Goal: Find specific page/section: Find specific page/section

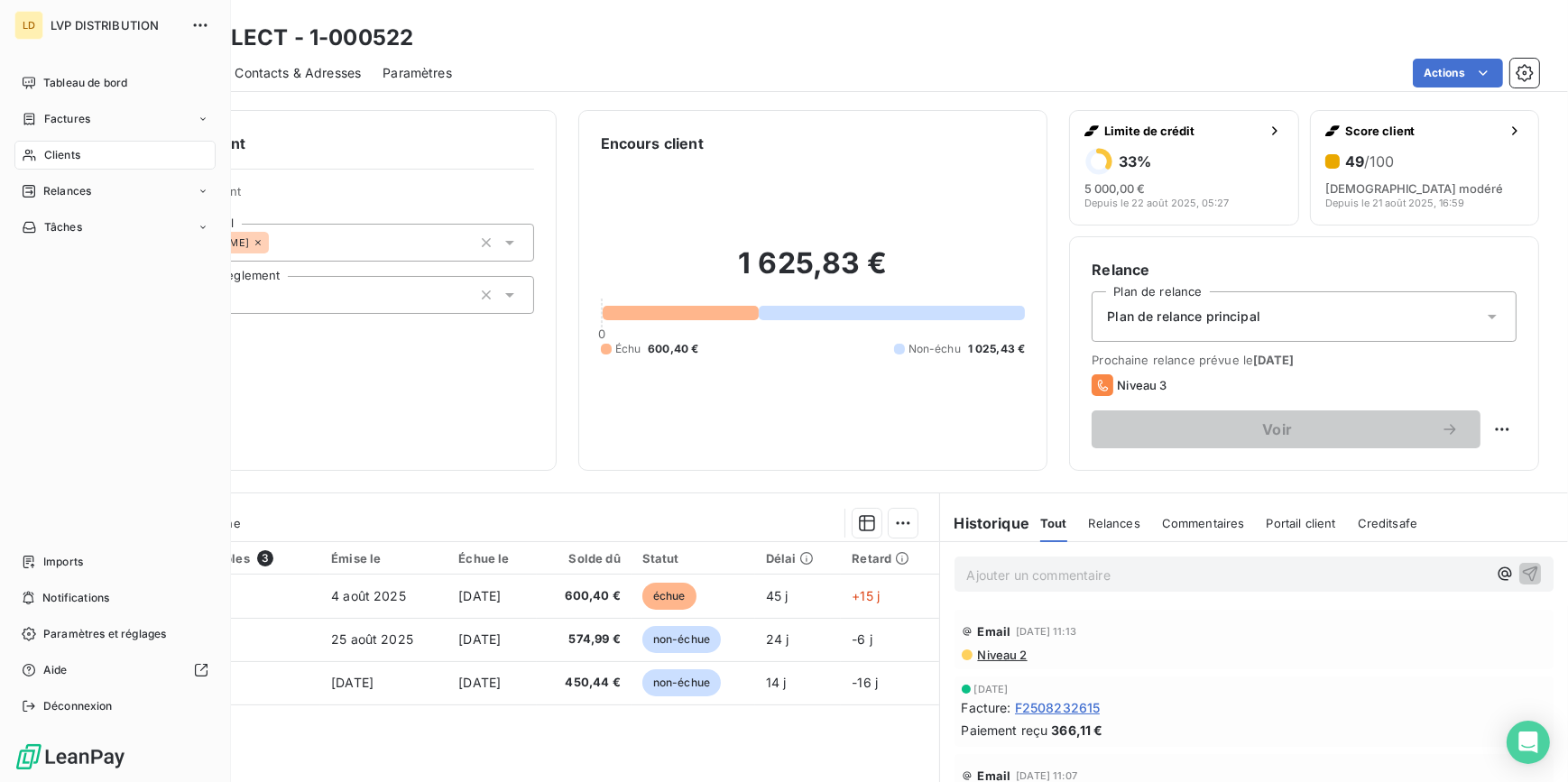
click at [41, 149] on div "Clients" at bounding box center [115, 155] width 201 height 28
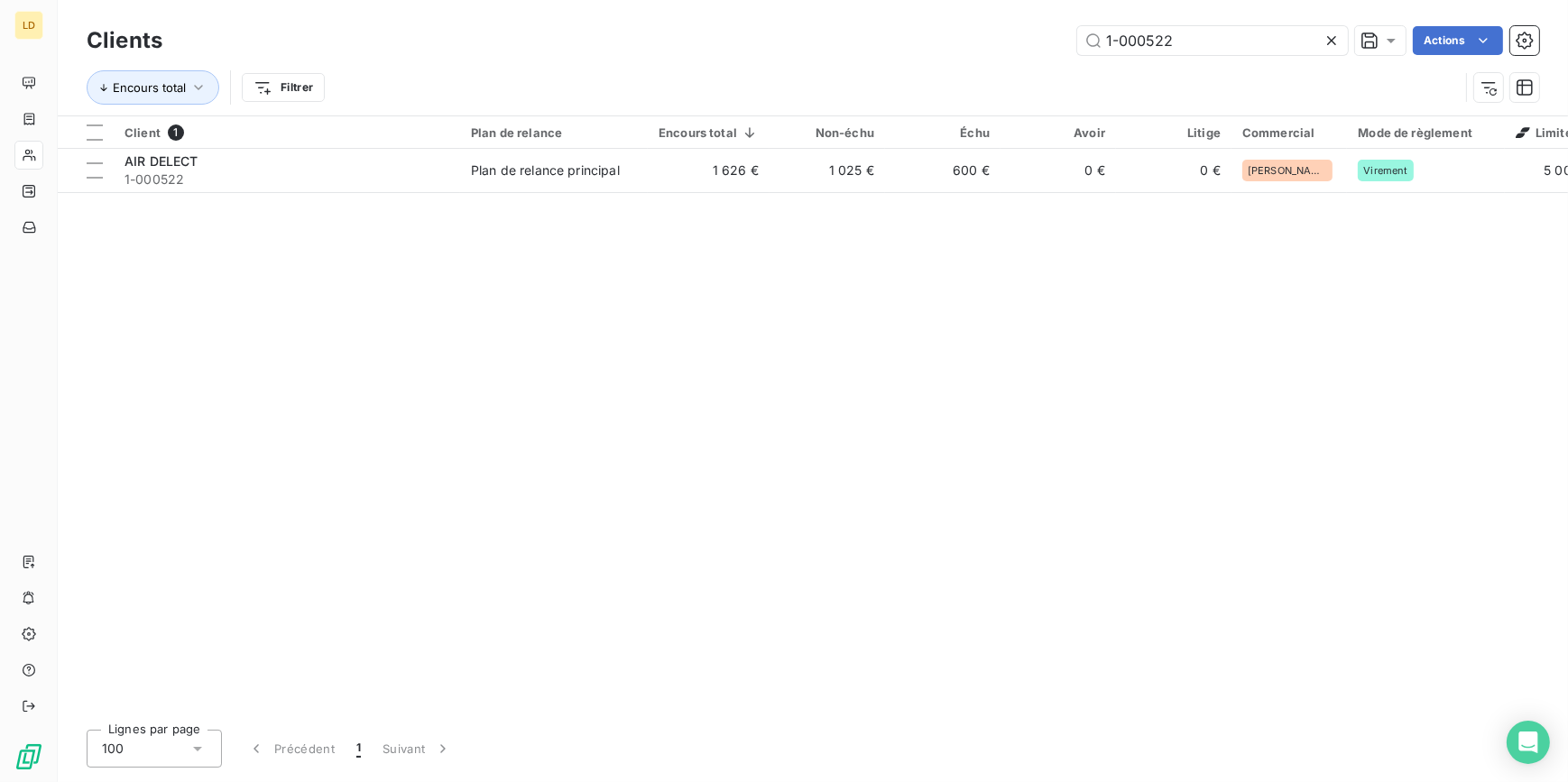
click at [1027, 39] on div "1-000522 Actions" at bounding box center [862, 41] width 1356 height 28
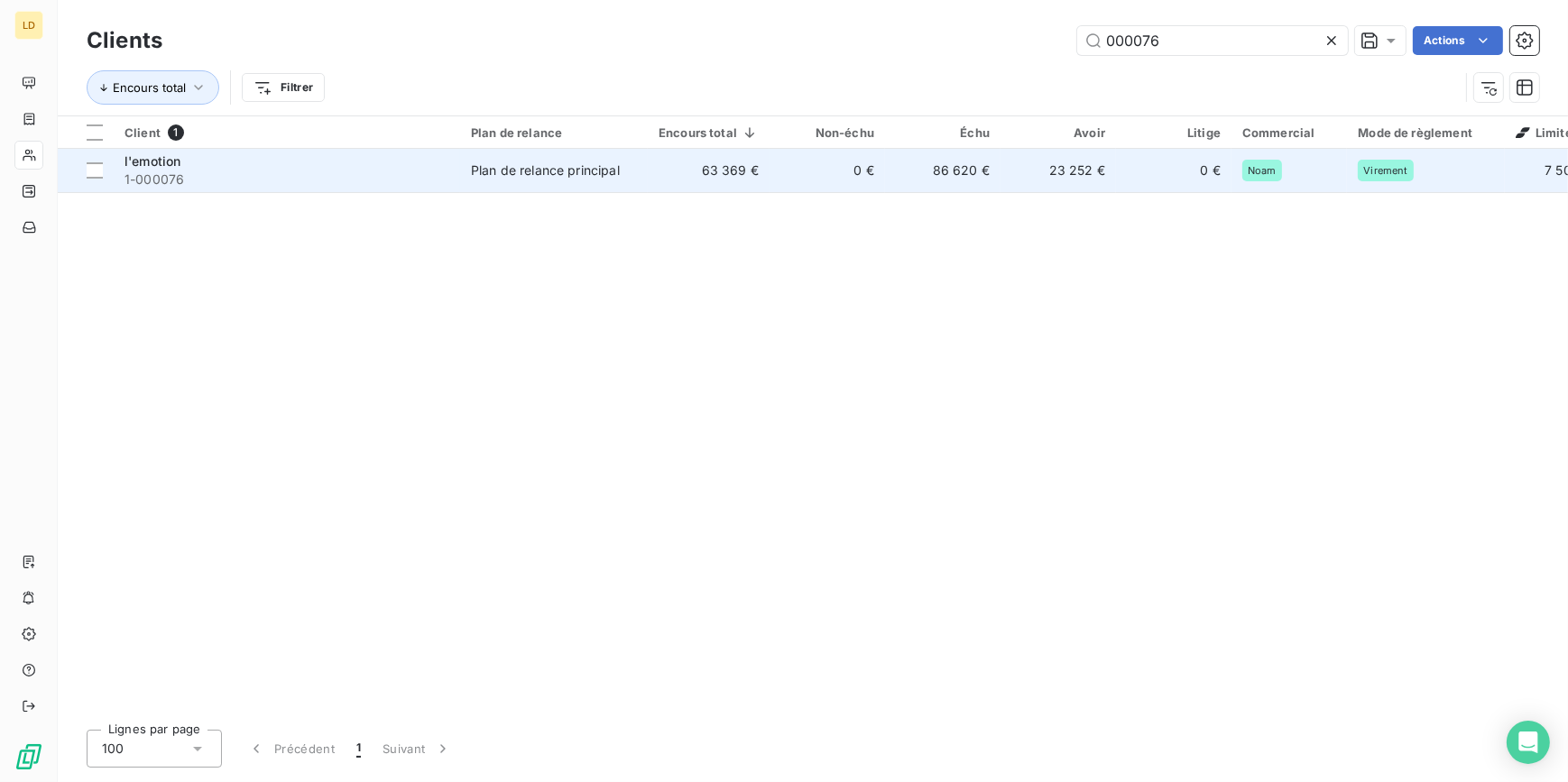
type input "000076"
click at [303, 191] on td "l'emotion 1-000076" at bounding box center [286, 171] width 346 height 44
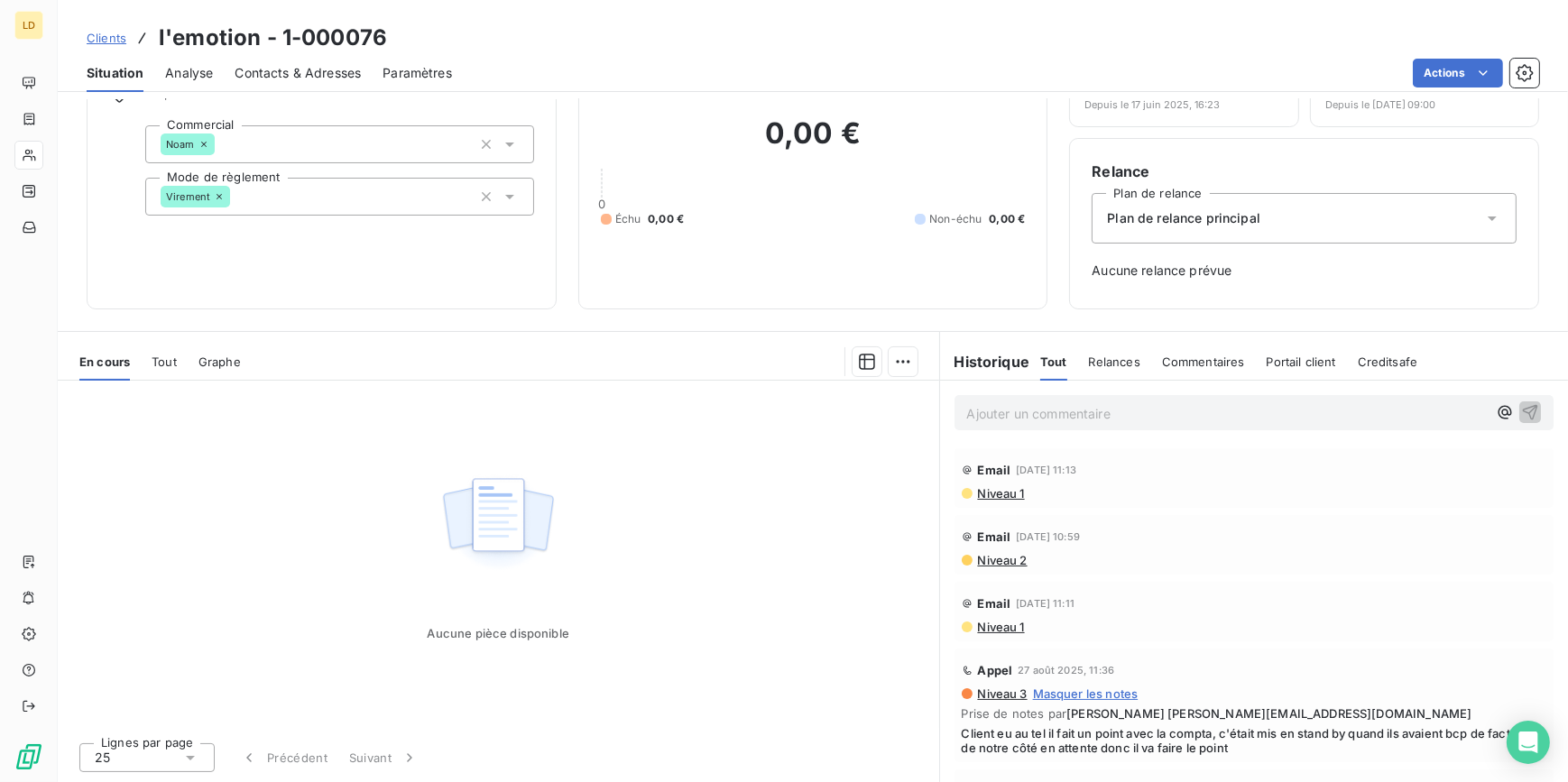
scroll to position [98, 0]
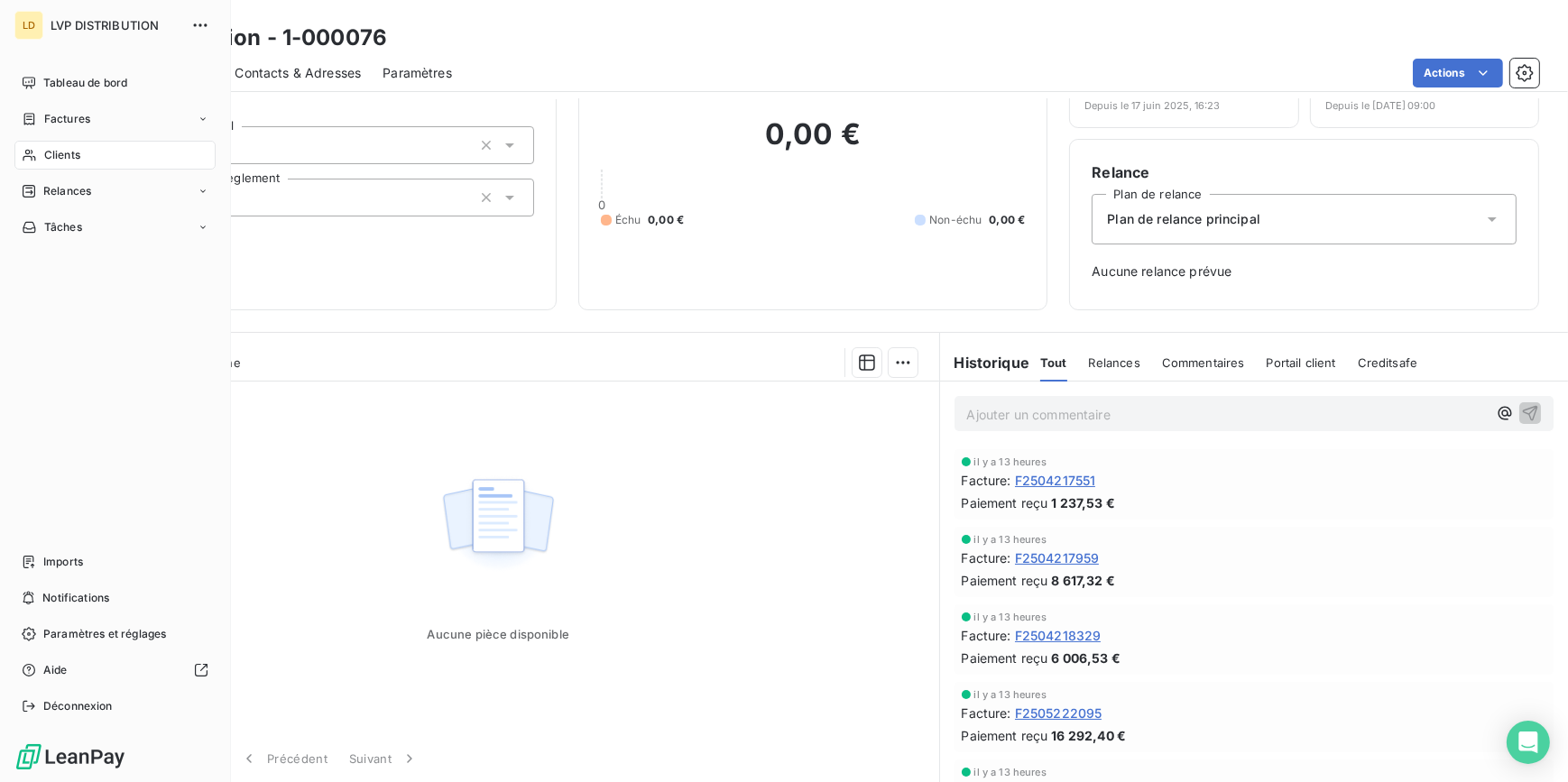
click at [53, 154] on span "Clients" at bounding box center [63, 155] width 36 height 16
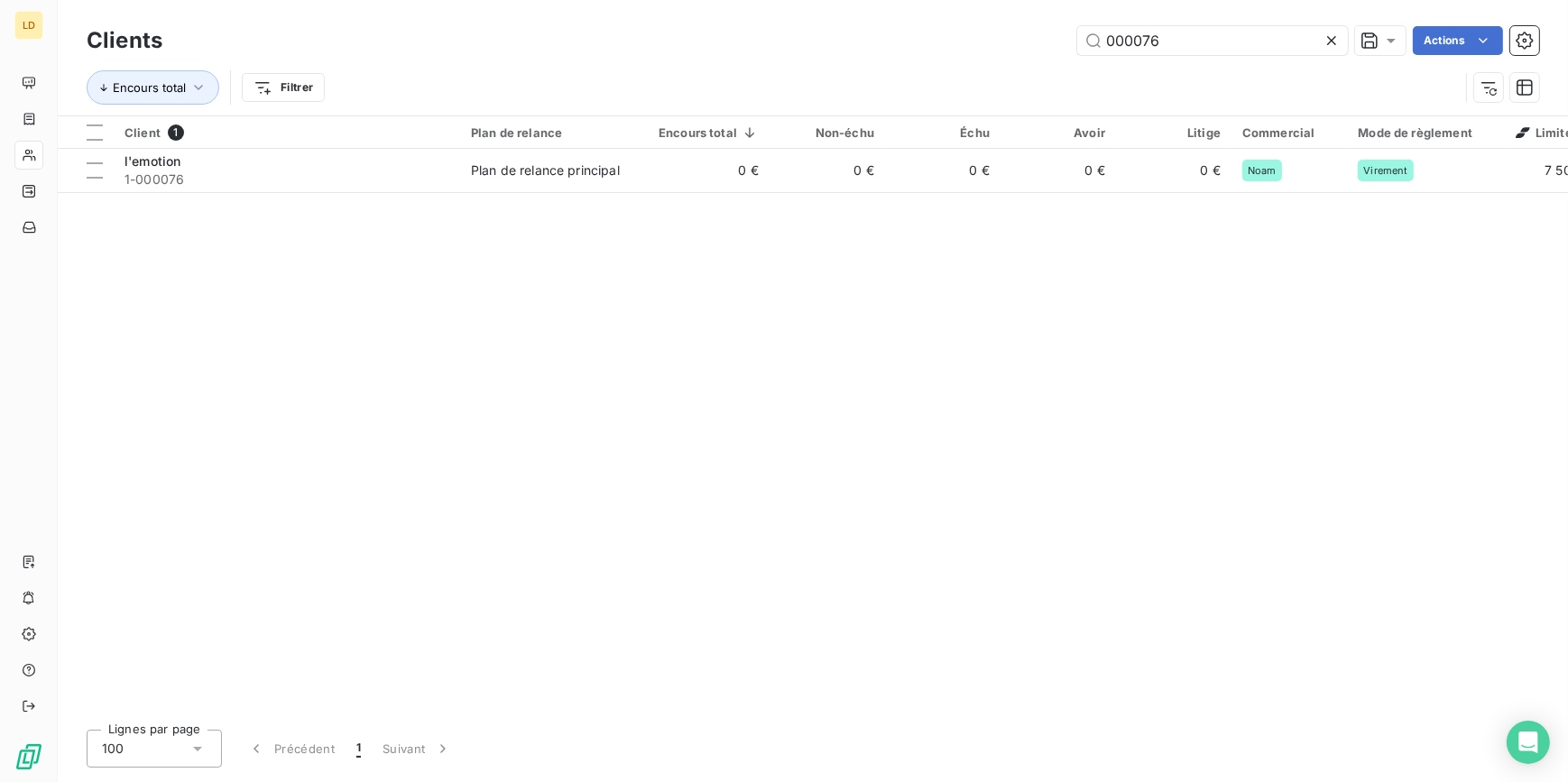
drag, startPoint x: 1155, startPoint y: 52, endPoint x: 1053, endPoint y: 45, distance: 102.2
click at [1054, 45] on div "000076 Actions" at bounding box center [862, 41] width 1356 height 28
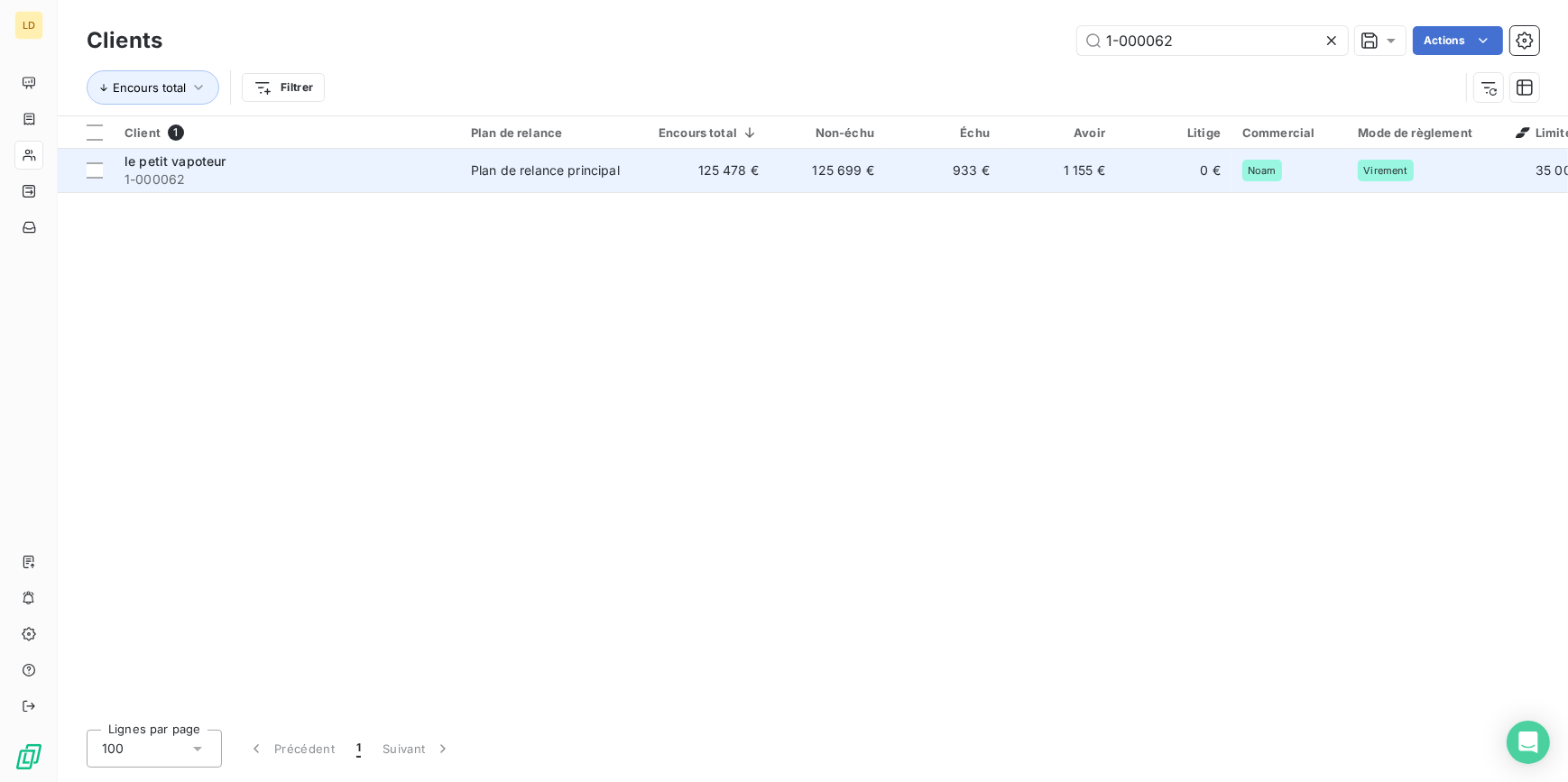
type input "1-000062"
click at [558, 149] on td "Plan de relance principal" at bounding box center [554, 171] width 188 height 44
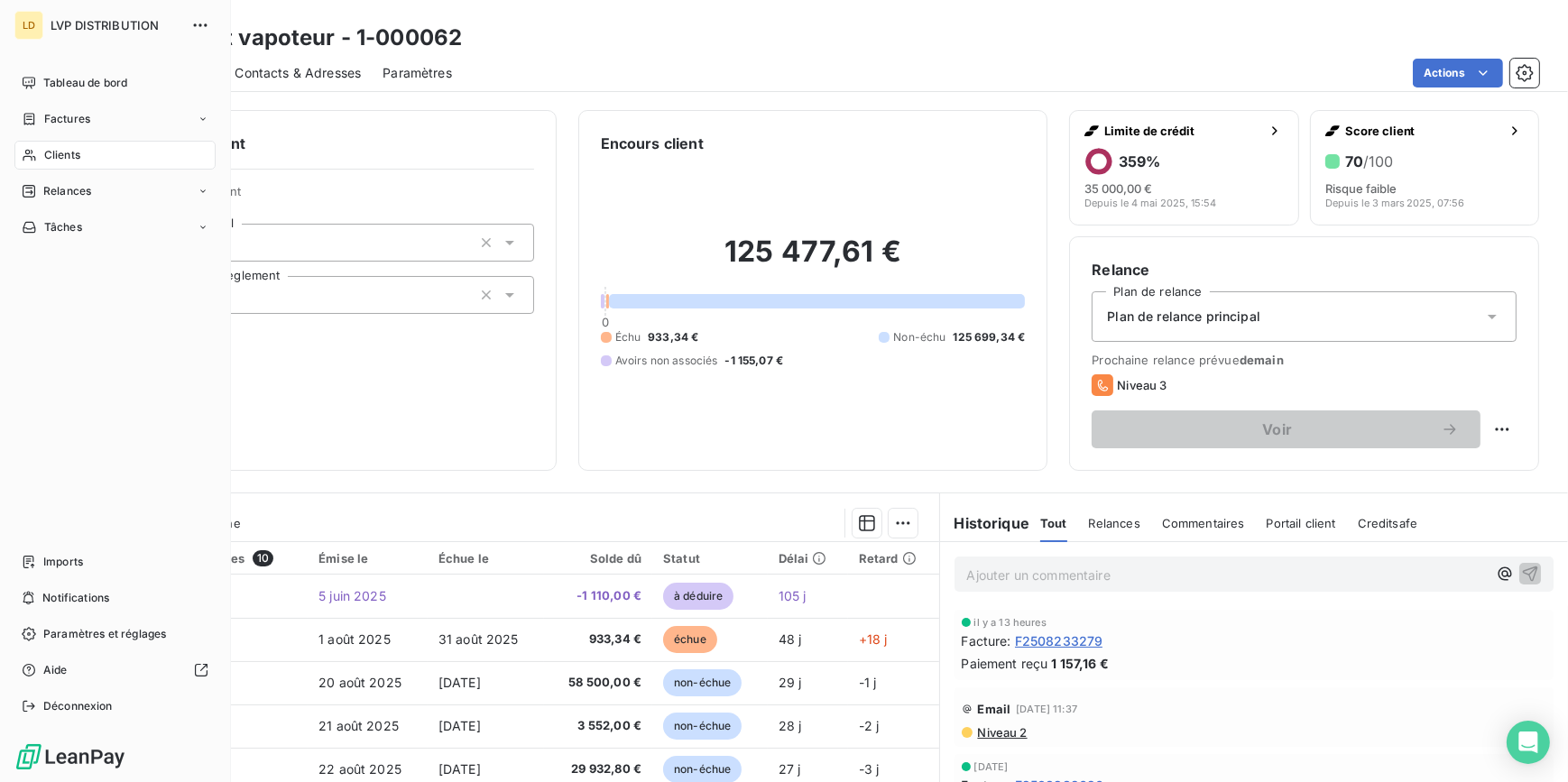
click at [20, 149] on div "Clients" at bounding box center [115, 155] width 201 height 28
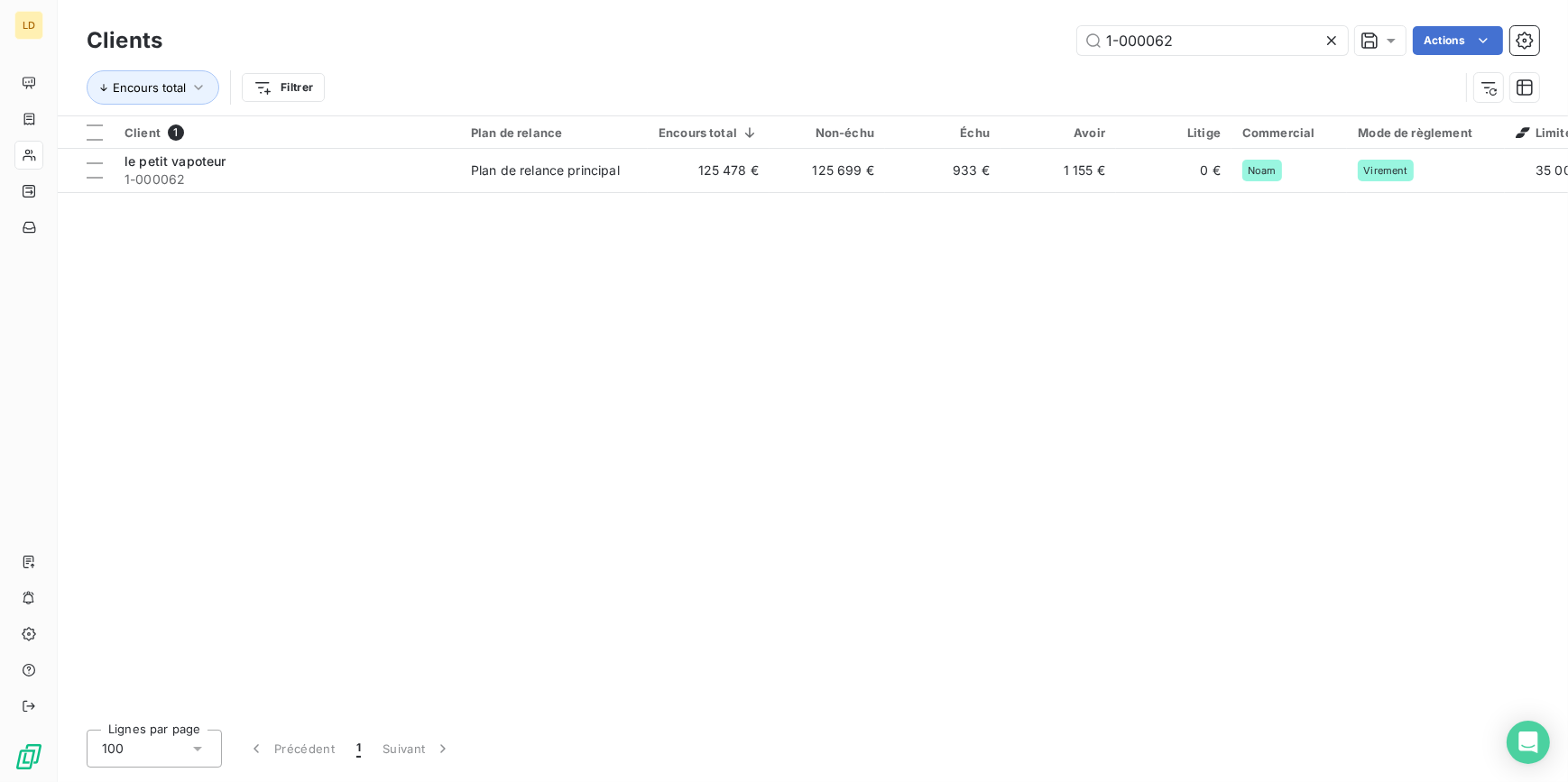
drag, startPoint x: 1187, startPoint y: 55, endPoint x: 920, endPoint y: 48, distance: 267.1
click at [955, 50] on div "1-000062 Actions" at bounding box center [862, 41] width 1356 height 28
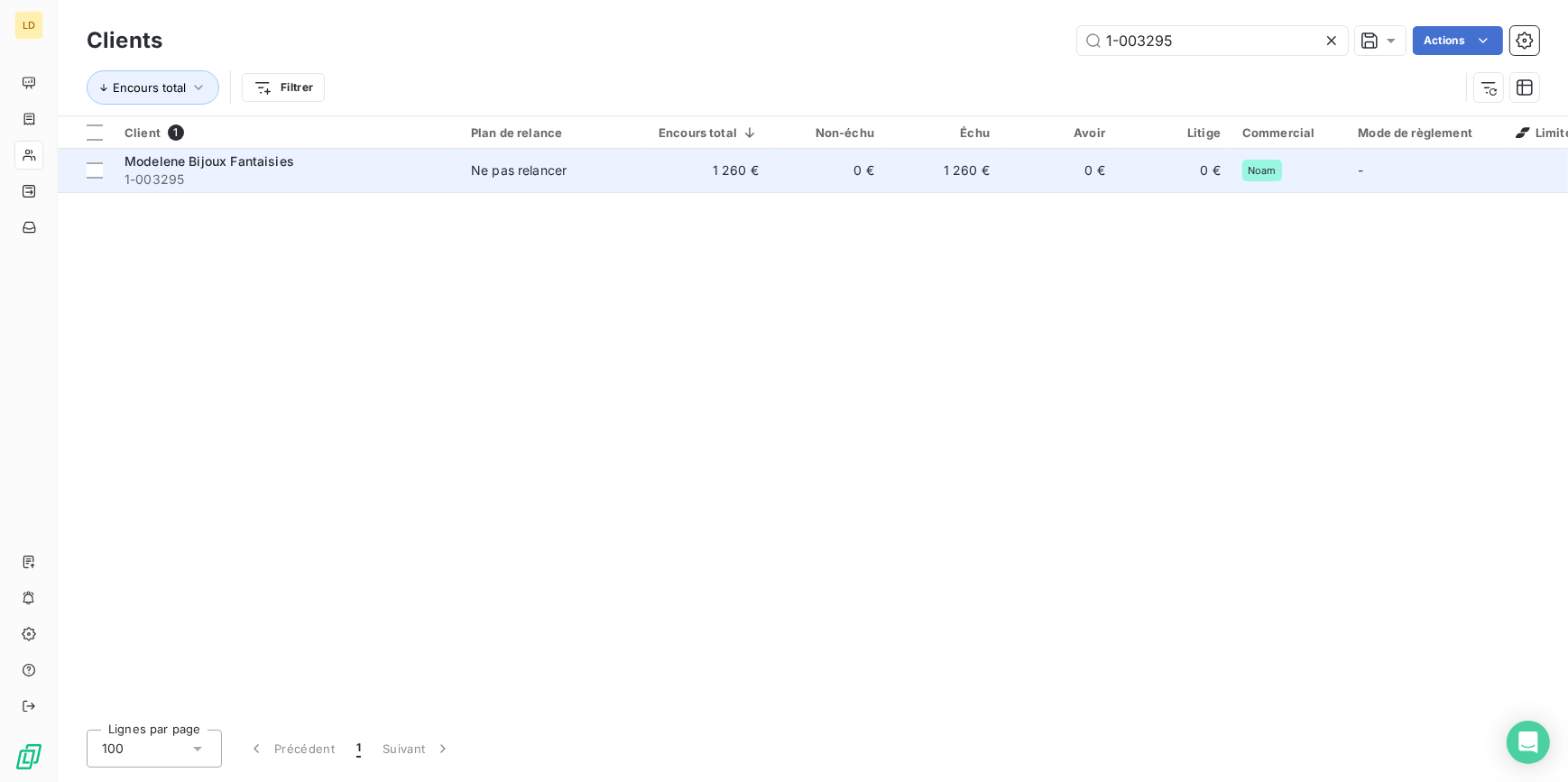
type input "1-003295"
click at [539, 154] on td "Ne pas relancer" at bounding box center [554, 171] width 188 height 44
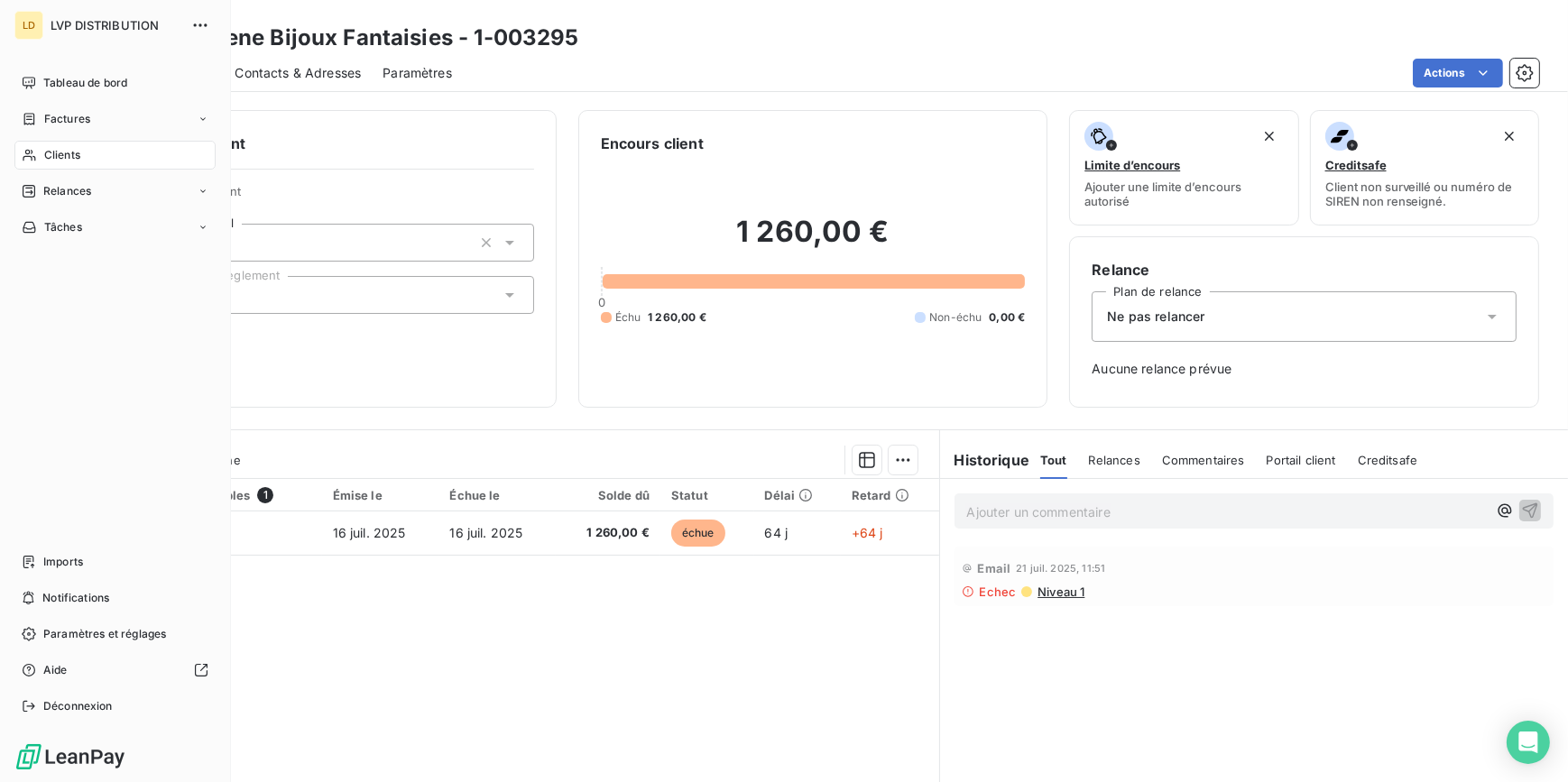
click at [46, 159] on span "Clients" at bounding box center [63, 155] width 36 height 16
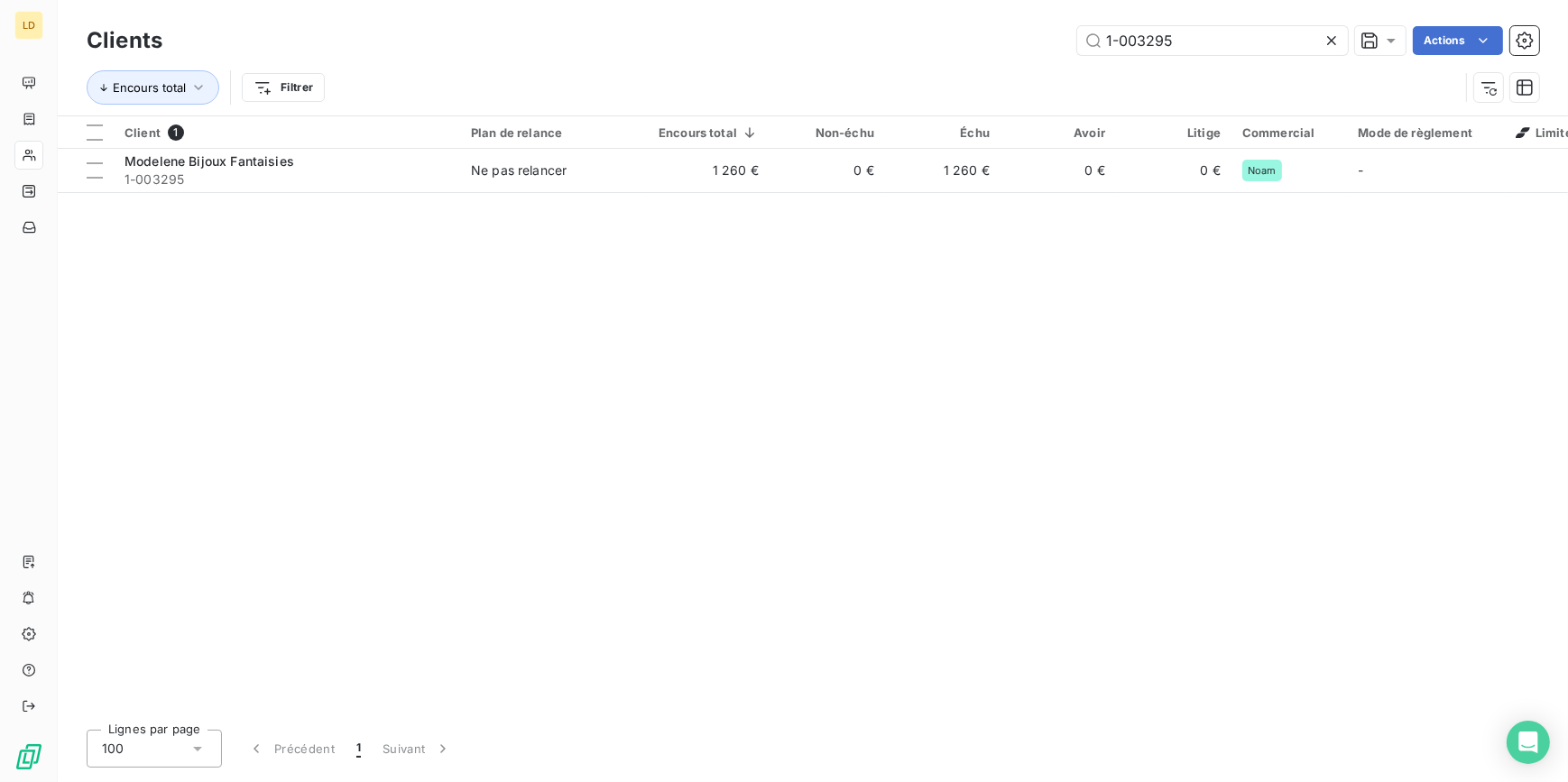
drag, startPoint x: 1209, startPoint y: 37, endPoint x: 931, endPoint y: 43, distance: 278.1
click at [955, 43] on div "1-003295 Actions" at bounding box center [862, 41] width 1356 height 28
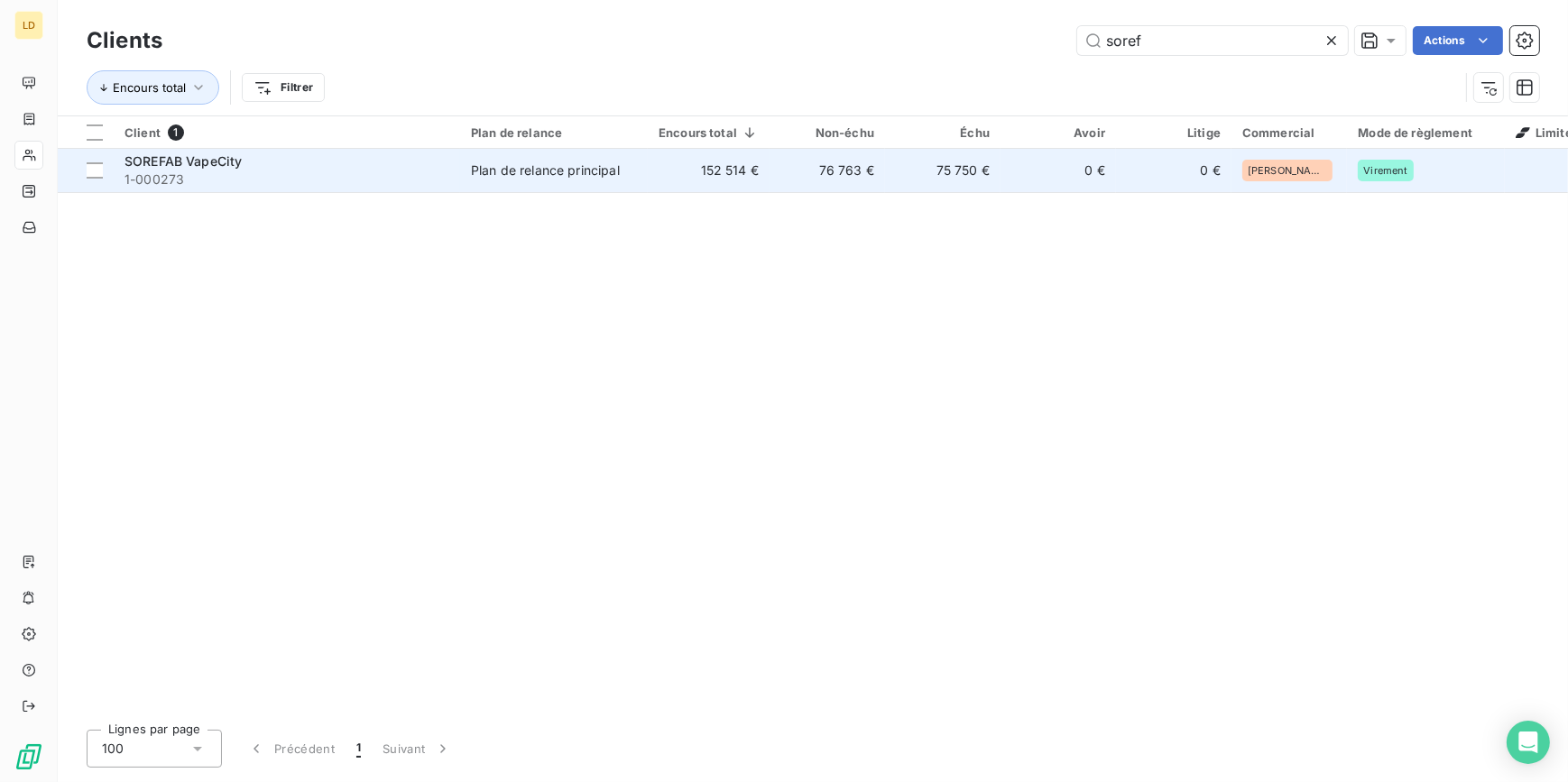
type input "soref"
click at [588, 182] on td "Plan de relance principal" at bounding box center [554, 171] width 188 height 44
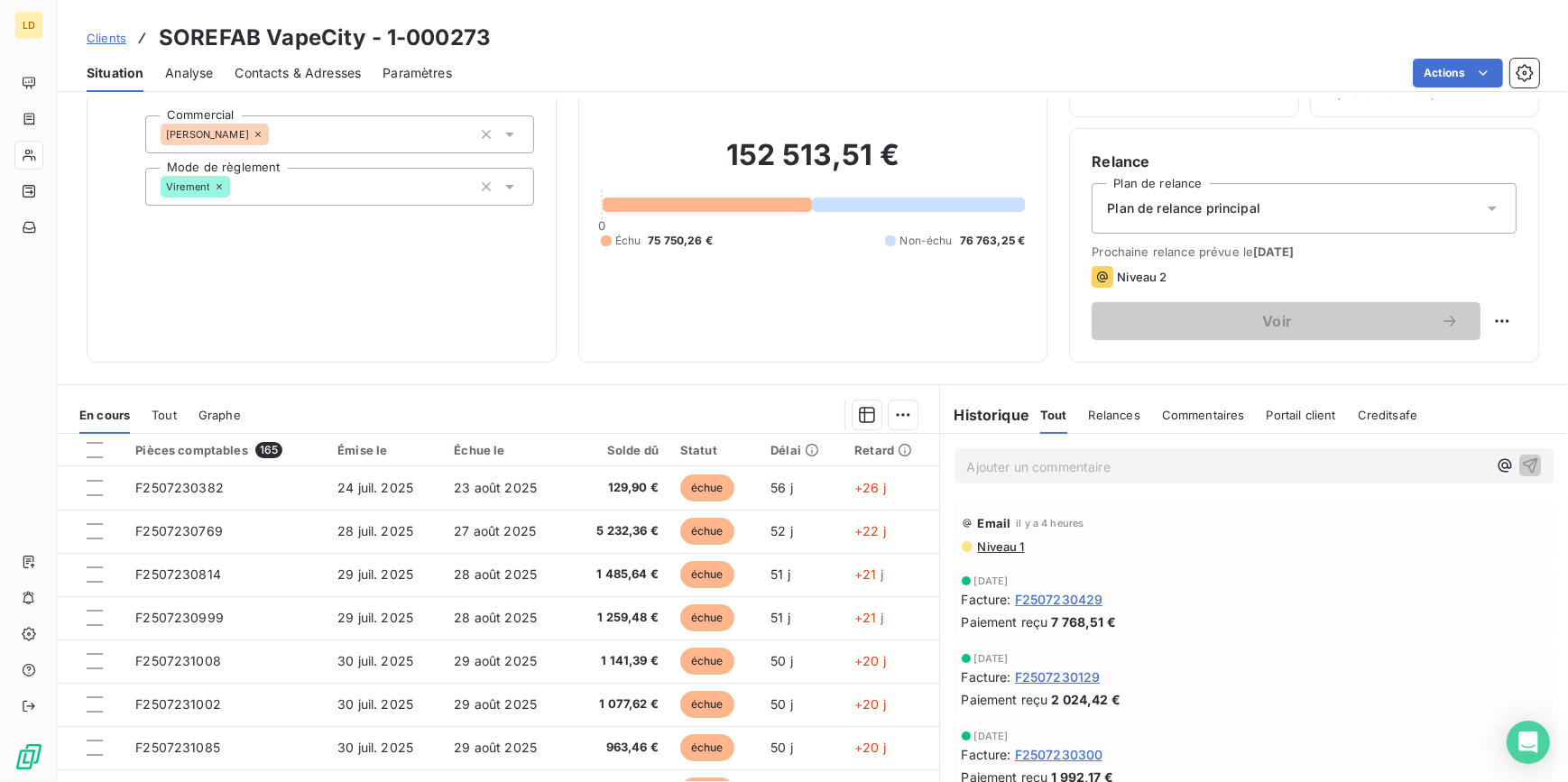
scroll to position [160, 0]
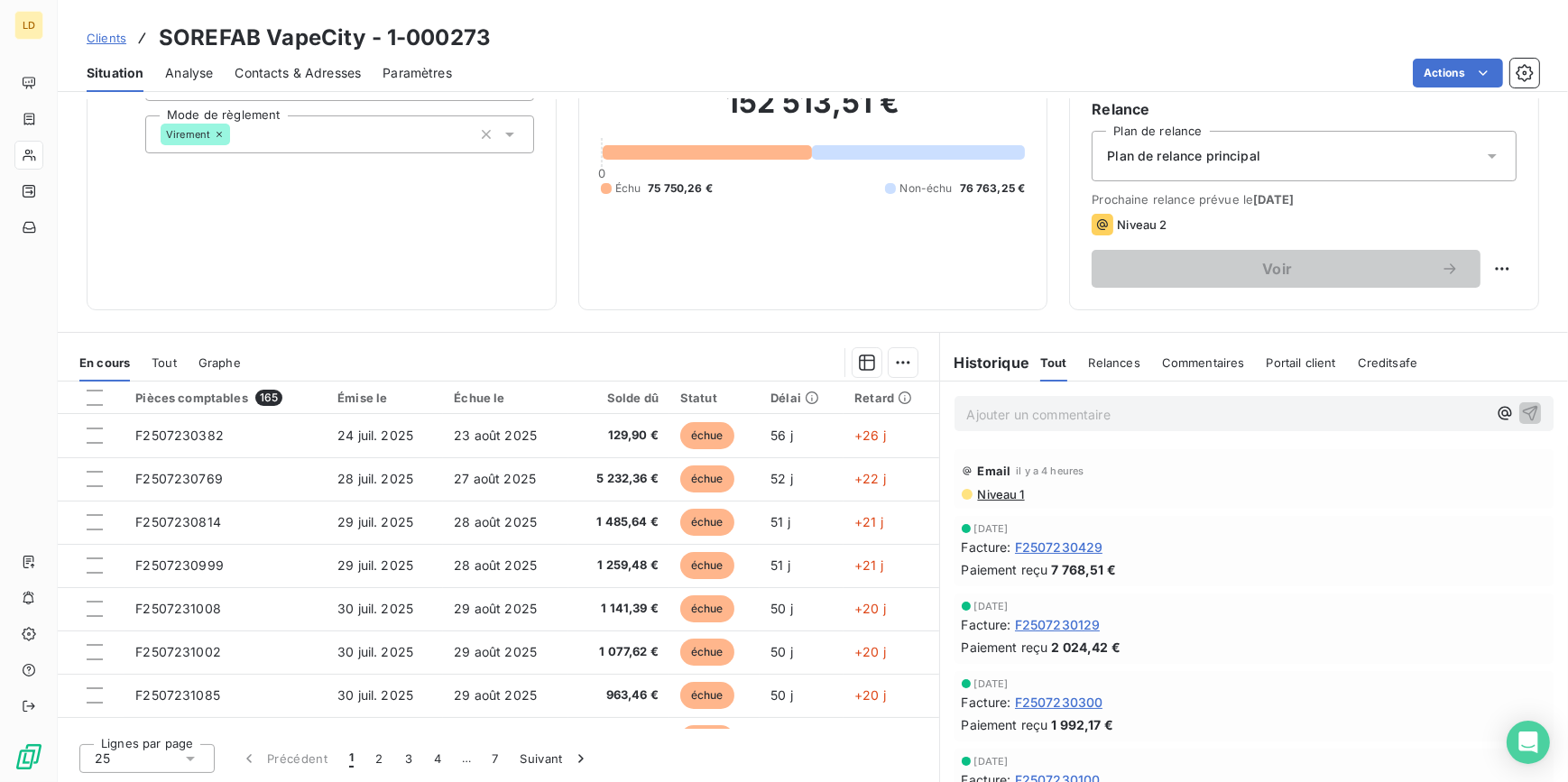
click at [148, 765] on div "25" at bounding box center [147, 758] width 136 height 28
click at [137, 723] on li "100" at bounding box center [147, 724] width 136 height 32
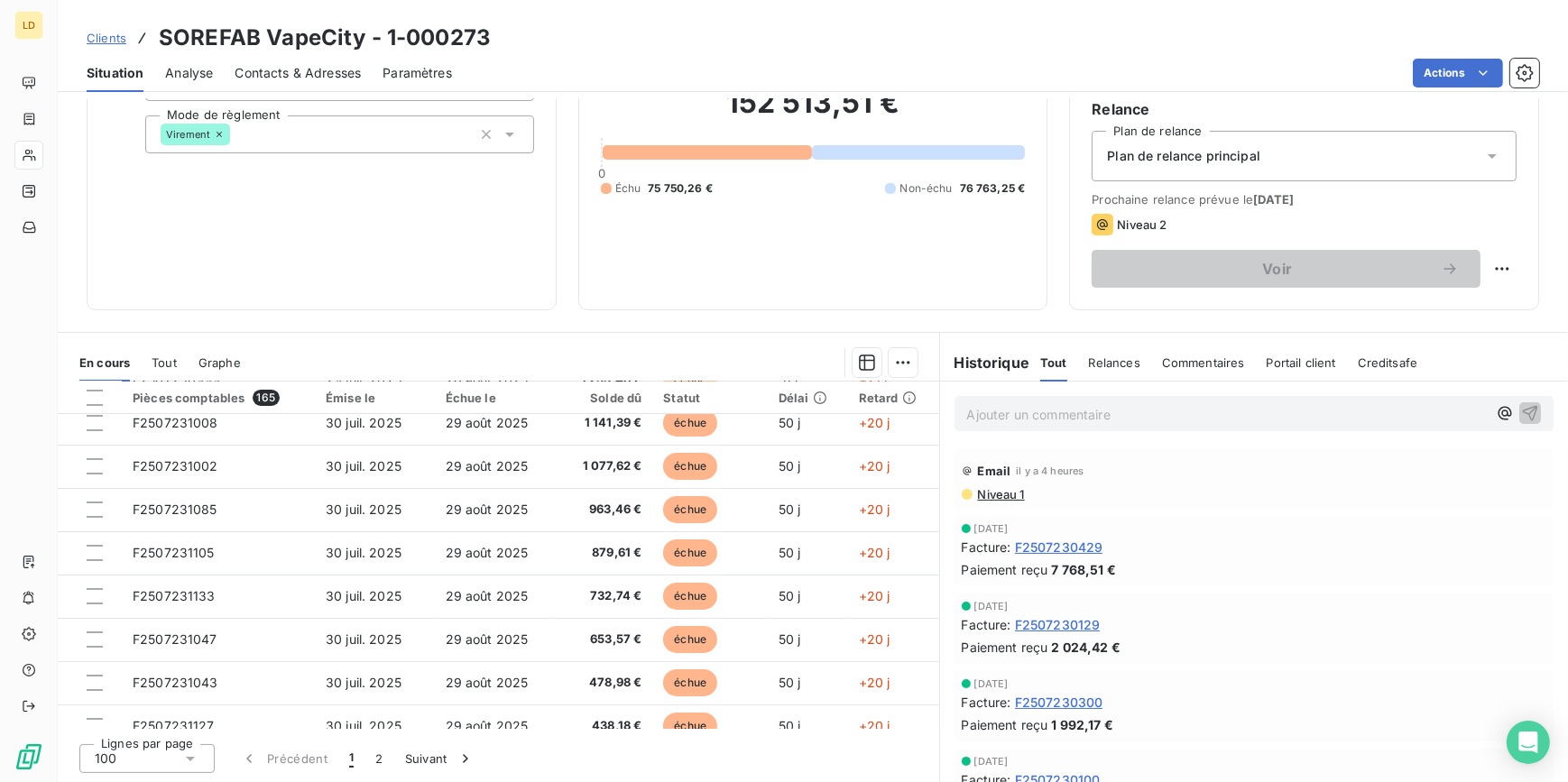
scroll to position [113, 0]
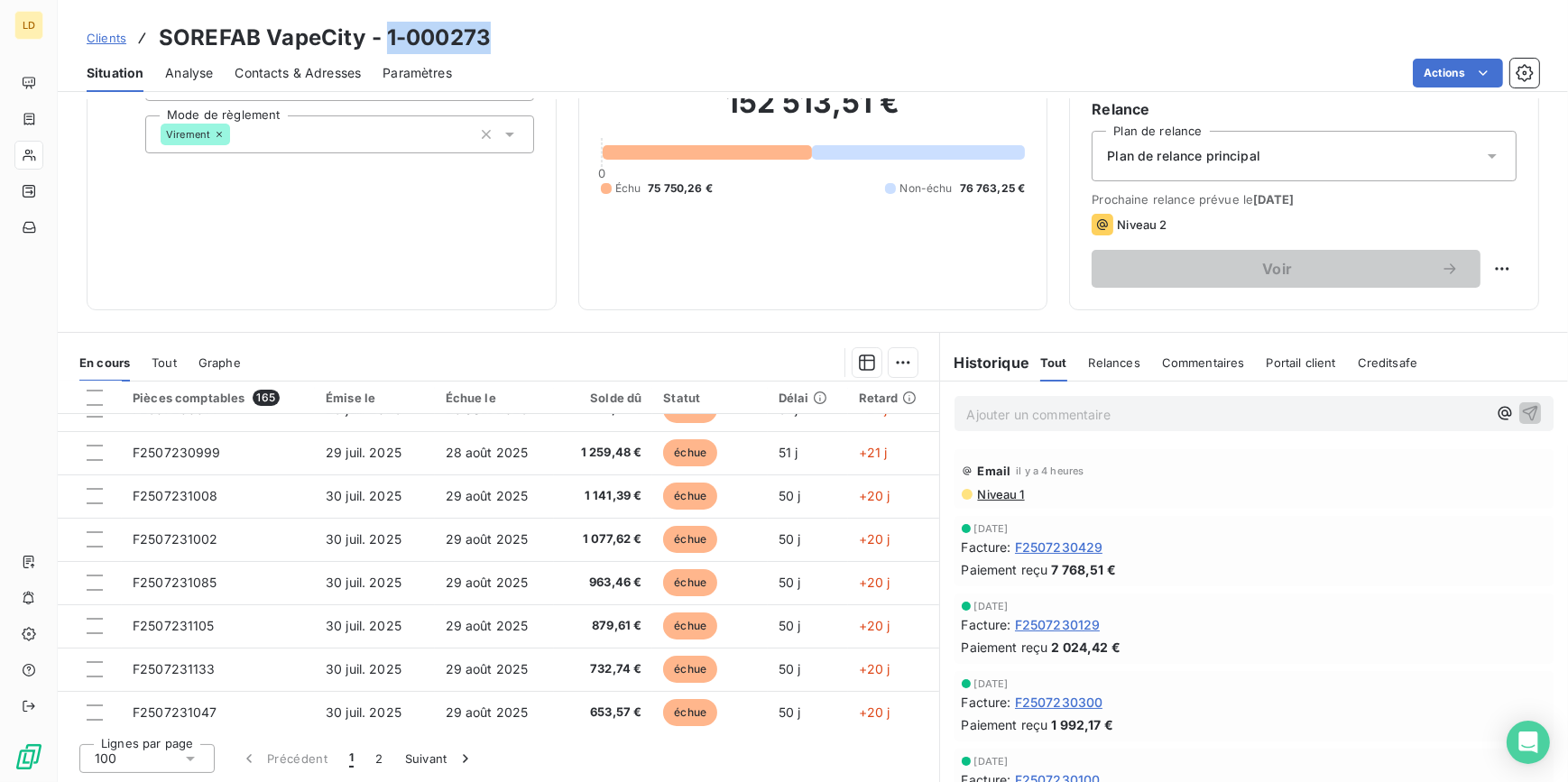
drag, startPoint x: 490, startPoint y: 45, endPoint x: 383, endPoint y: 41, distance: 107.1
click at [383, 41] on div "Clients SOREFAB VapeCity - 1-000273" at bounding box center [812, 38] width 1510 height 32
copy h3 "1-000273"
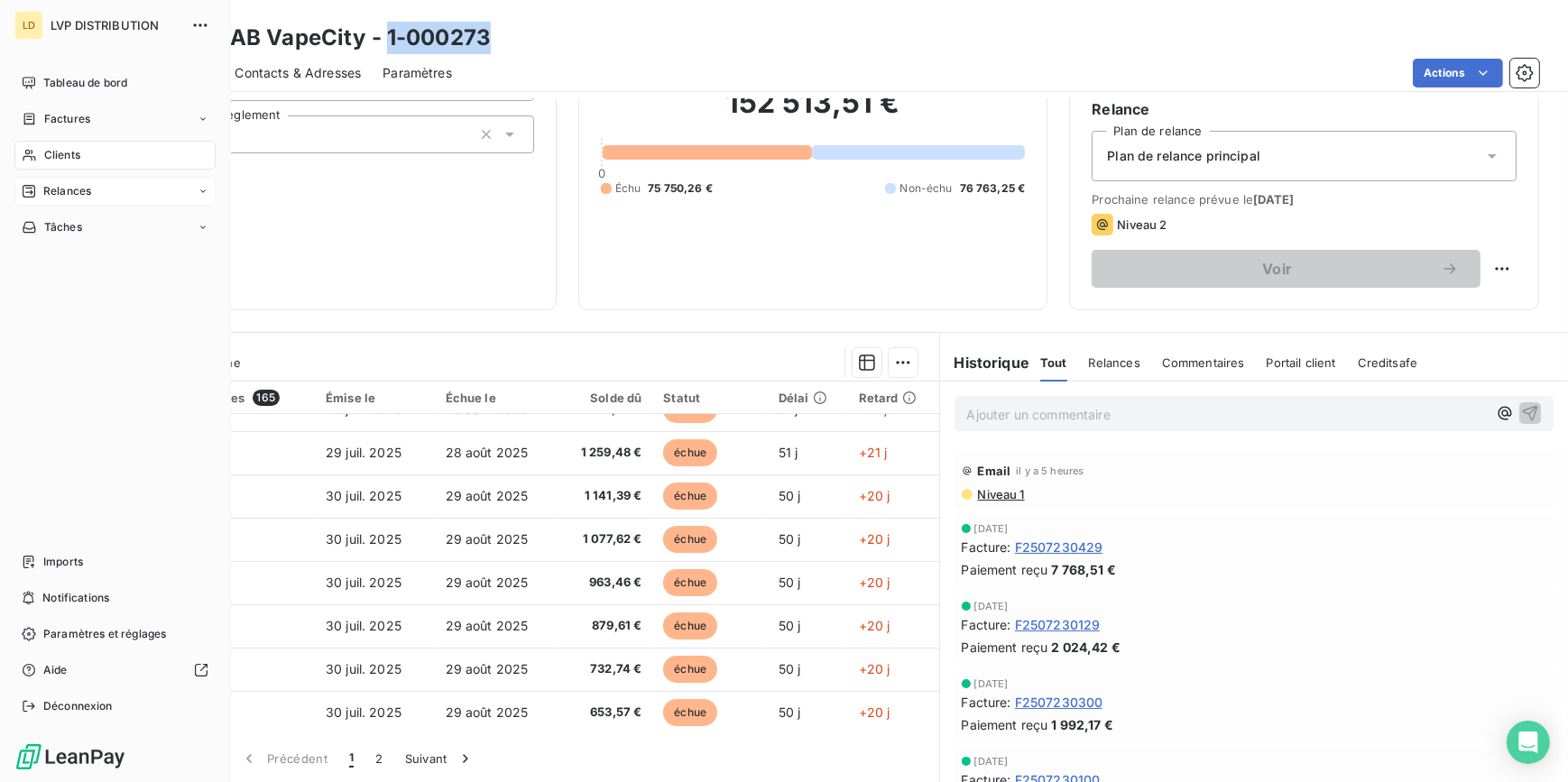
click at [47, 191] on span "Relances" at bounding box center [67, 191] width 47 height 16
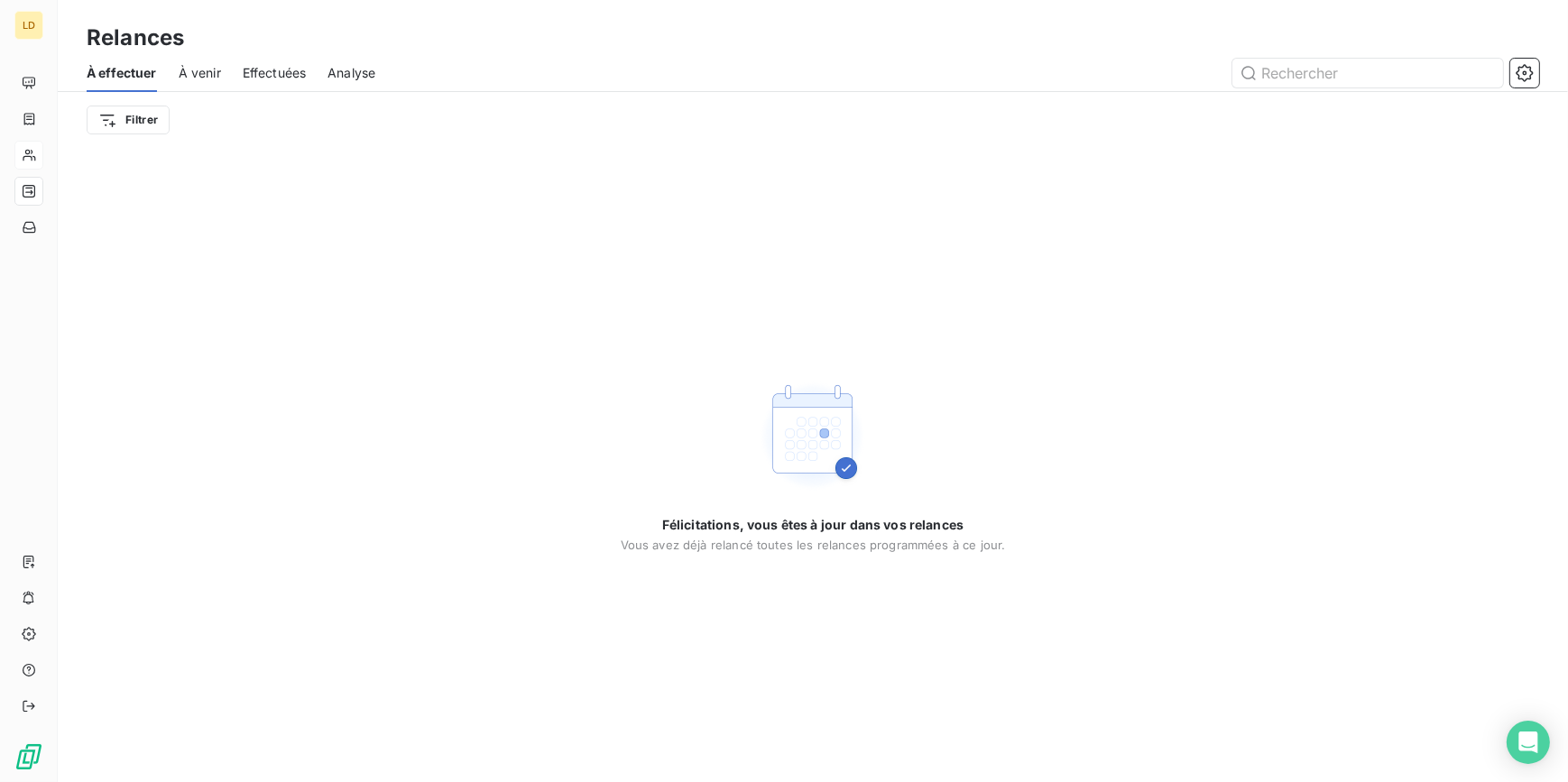
click at [196, 65] on span "À venir" at bounding box center [199, 73] width 43 height 18
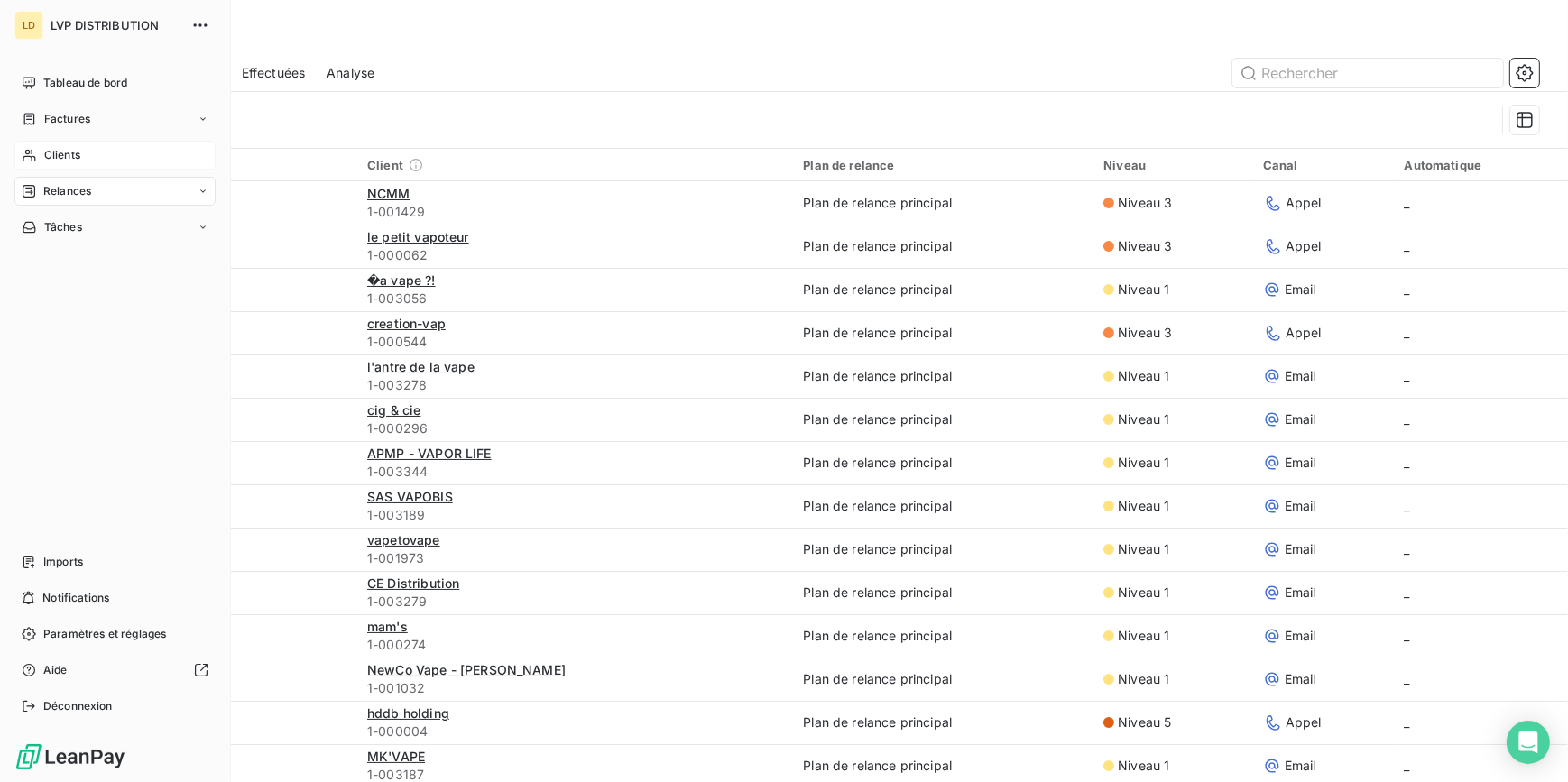
click at [59, 159] on span "Clients" at bounding box center [63, 155] width 36 height 16
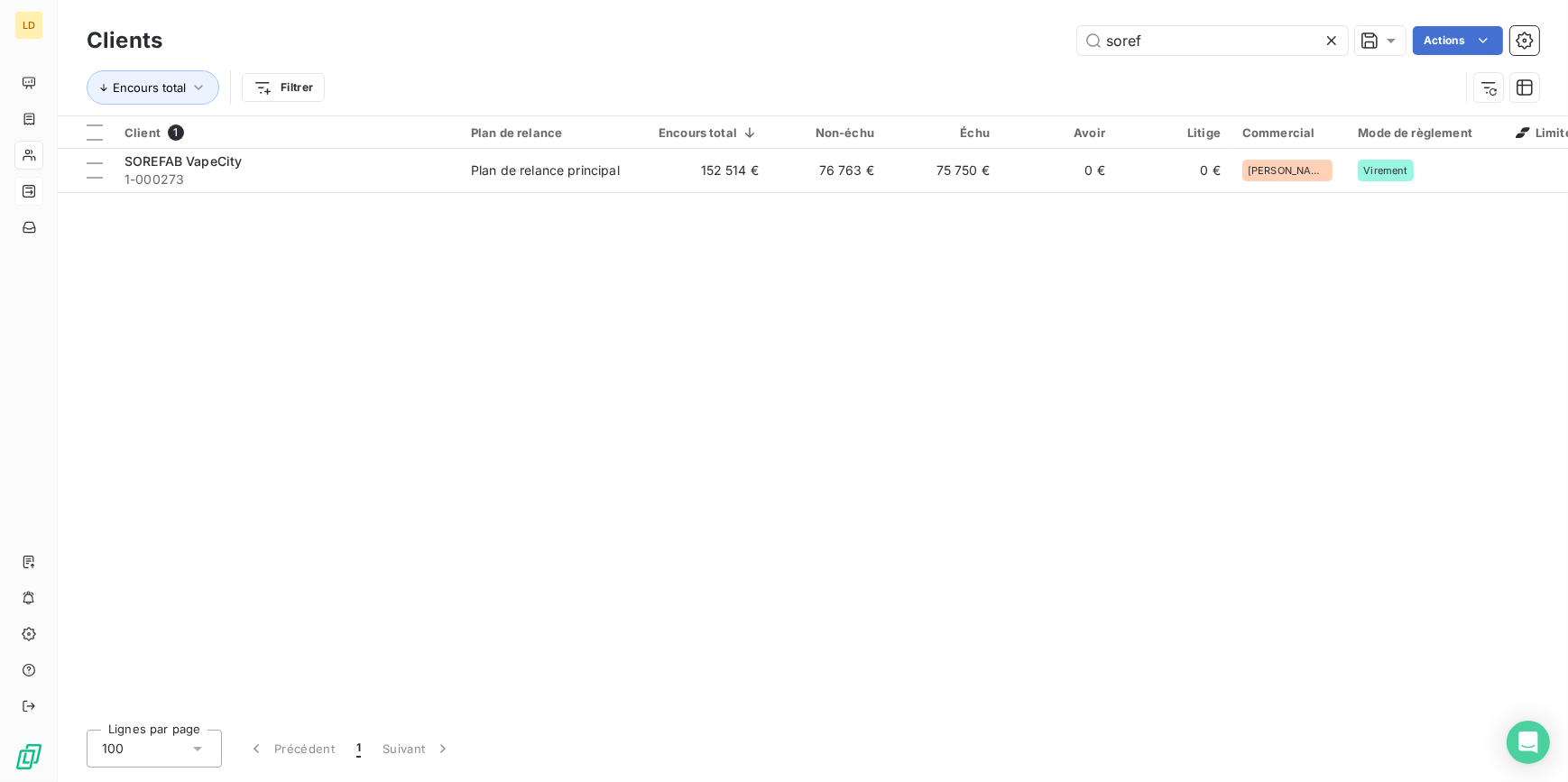
drag, startPoint x: 1220, startPoint y: 37, endPoint x: 921, endPoint y: 48, distance: 299.2
click at [921, 48] on div "soref Actions" at bounding box center [862, 41] width 1356 height 28
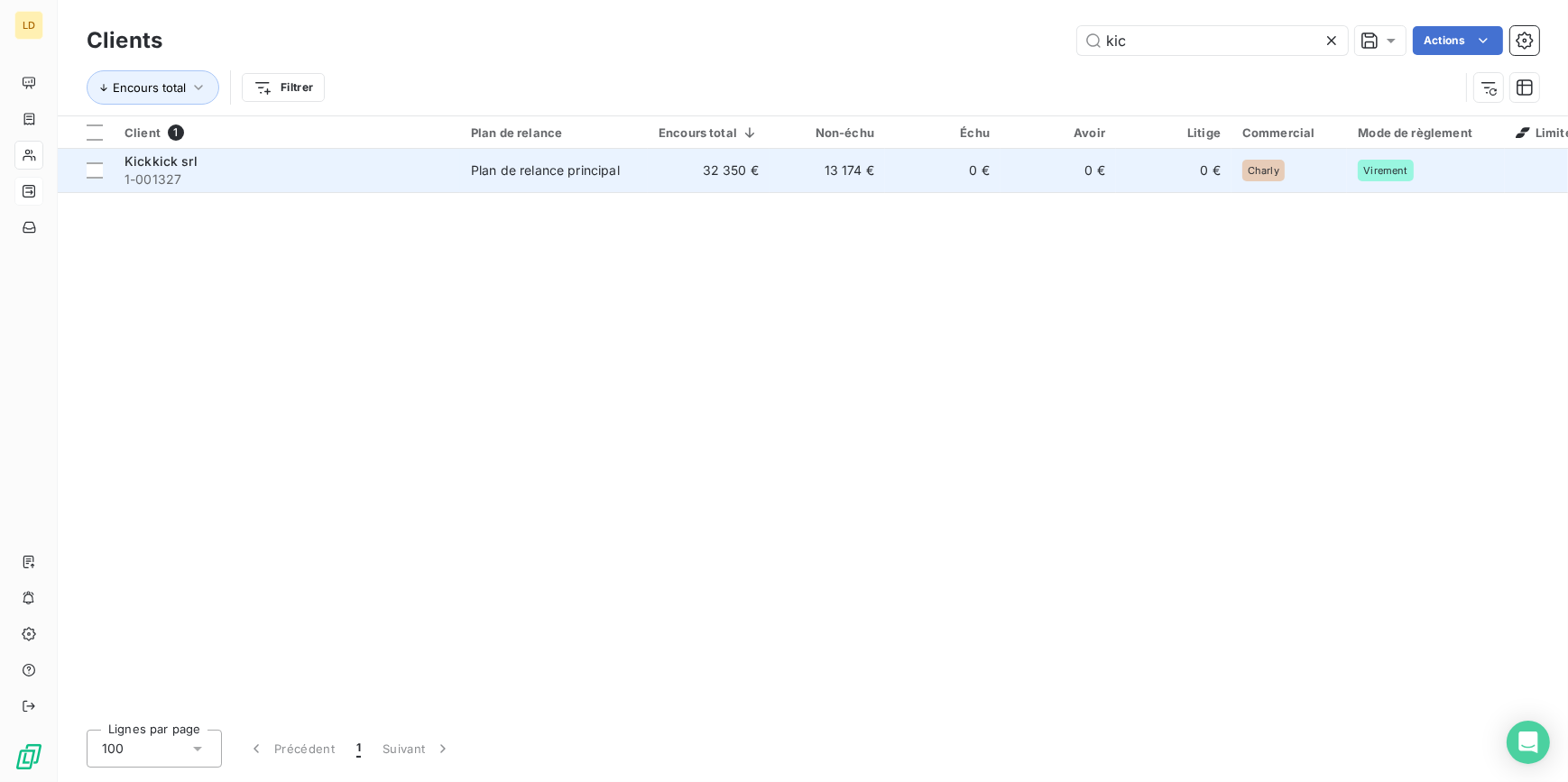
type input "kic"
click at [318, 190] on td "Kickkick srl 1-001327" at bounding box center [286, 171] width 346 height 44
